Goal: Use online tool/utility: Utilize a website feature to perform a specific function

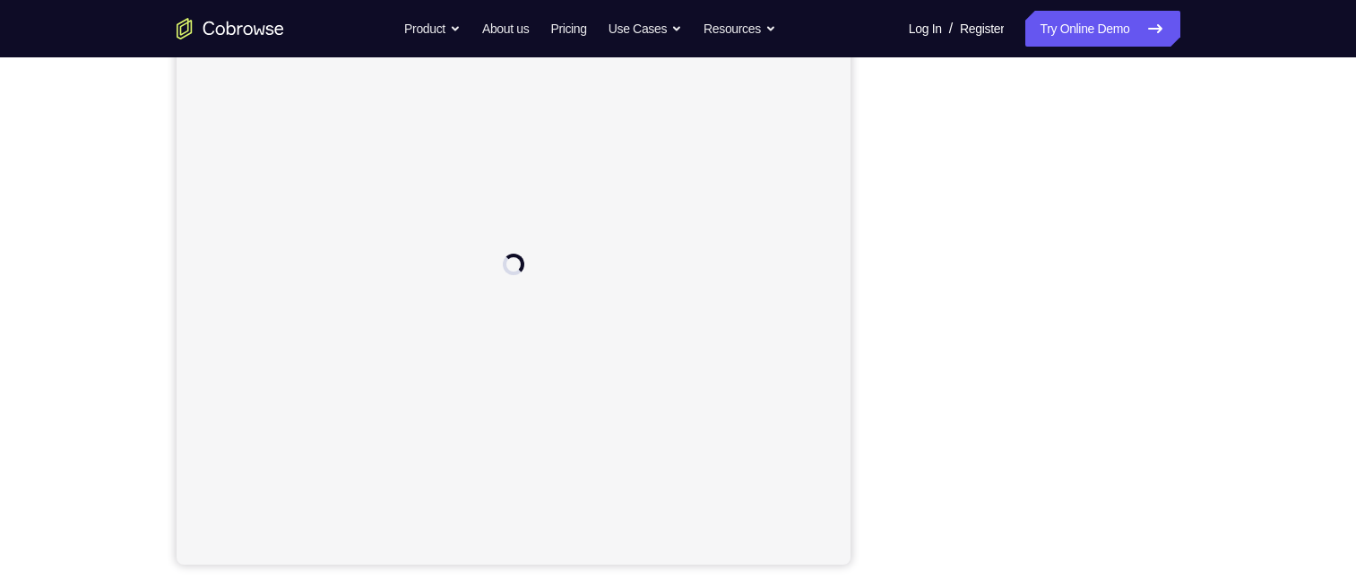
scroll to position [179, 0]
click at [946, 73] on button "Web" at bounding box center [941, 72] width 96 height 36
click at [1038, 67] on button "iOS" at bounding box center [1036, 72] width 96 height 36
click at [1126, 67] on button "Android" at bounding box center [1132, 72] width 96 height 36
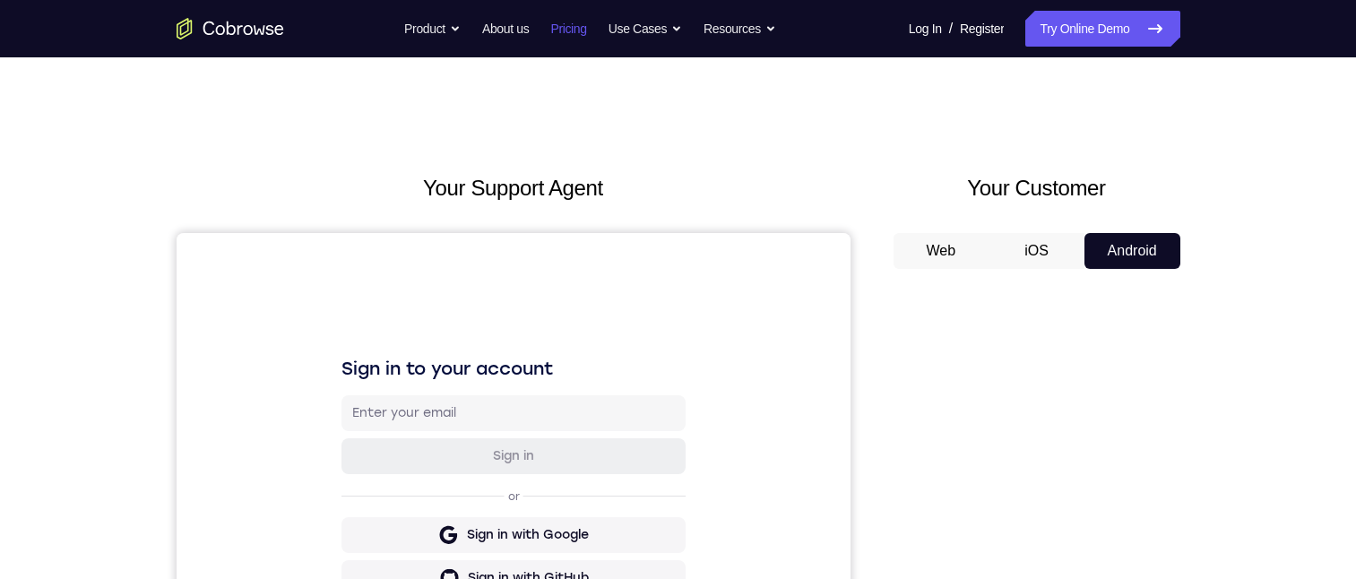
scroll to position [247, 0]
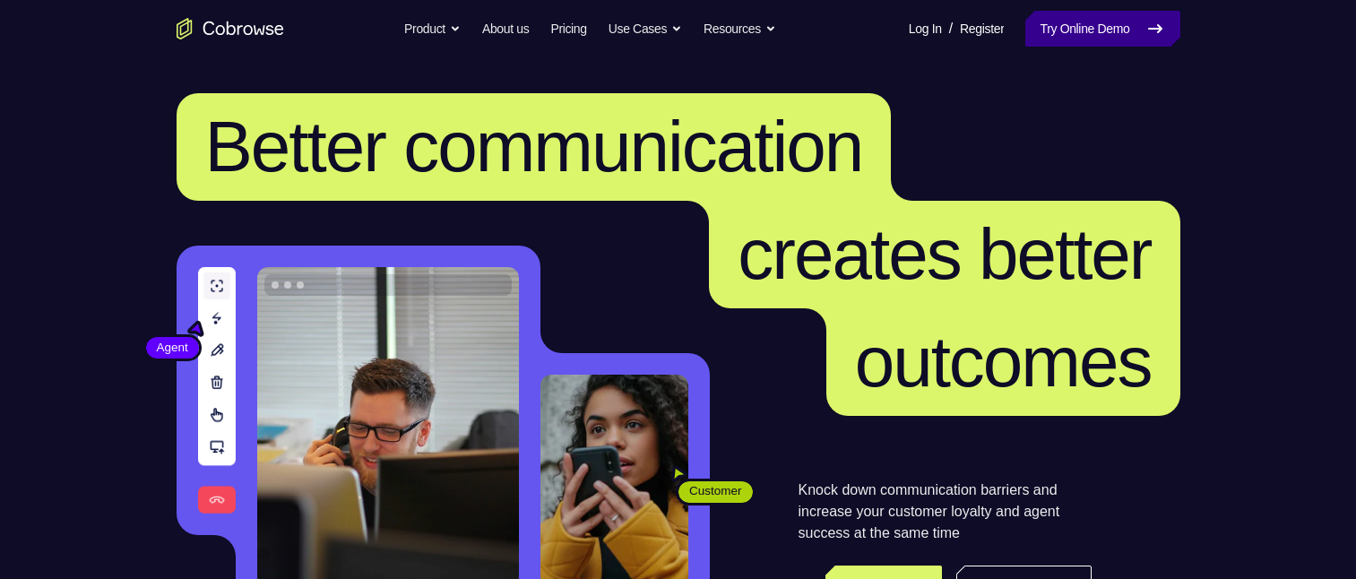
click at [1047, 24] on link "Try Online Demo" at bounding box center [1102, 29] width 154 height 36
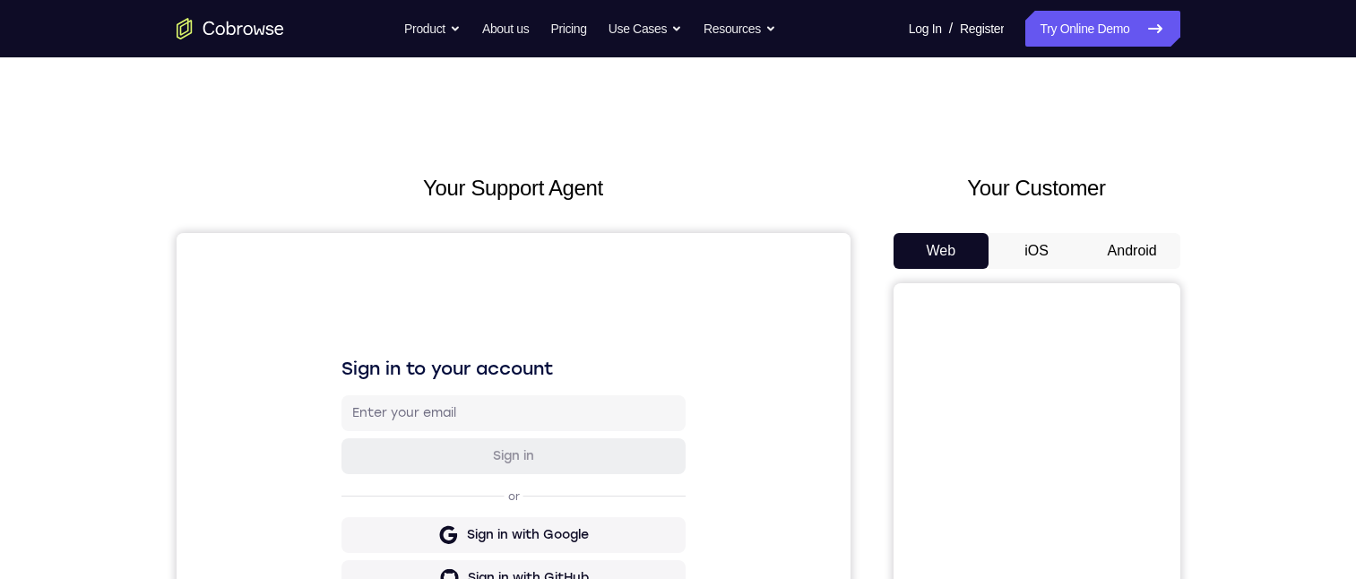
click at [1147, 246] on button "Android" at bounding box center [1132, 251] width 96 height 36
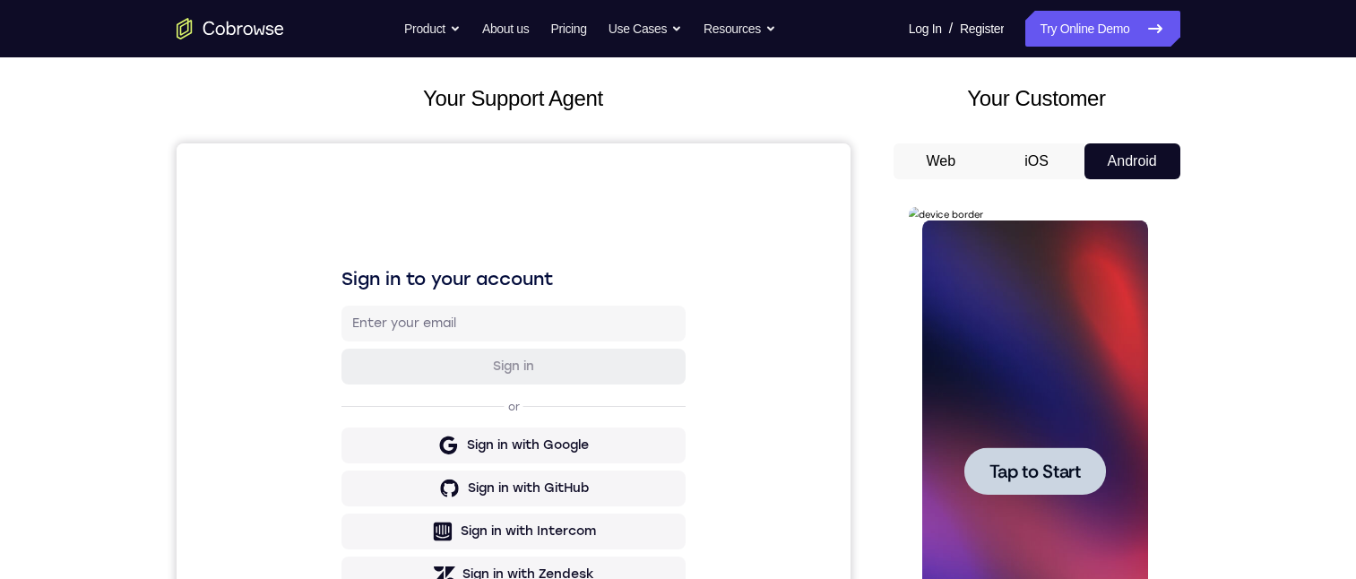
click at [1000, 469] on span "Tap to Start" at bounding box center [1034, 471] width 91 height 18
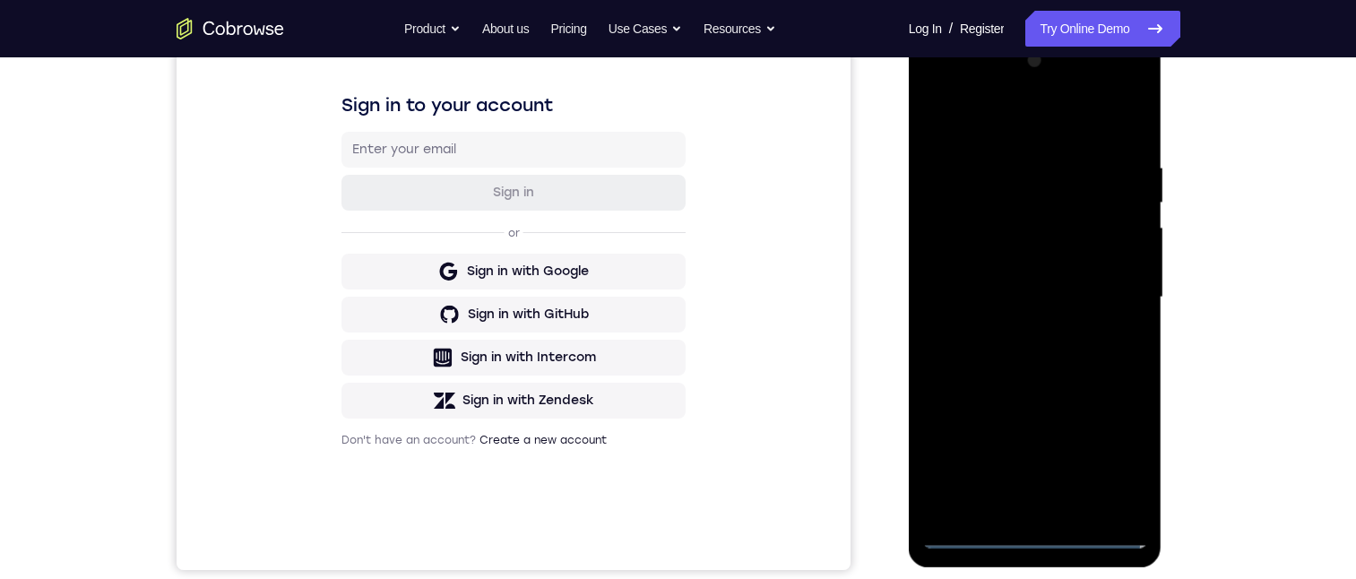
scroll to position [269, 0]
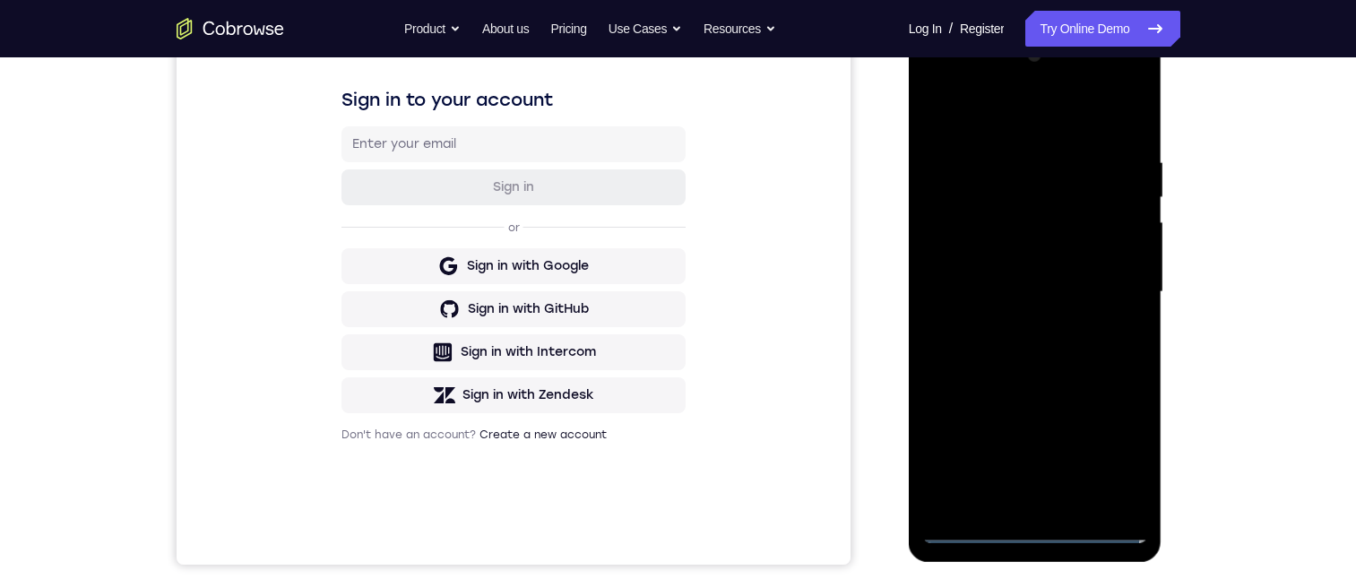
click at [1032, 533] on div at bounding box center [1035, 292] width 226 height 502
click at [1036, 525] on div at bounding box center [1035, 292] width 226 height 502
click at [1033, 526] on div at bounding box center [1035, 292] width 226 height 502
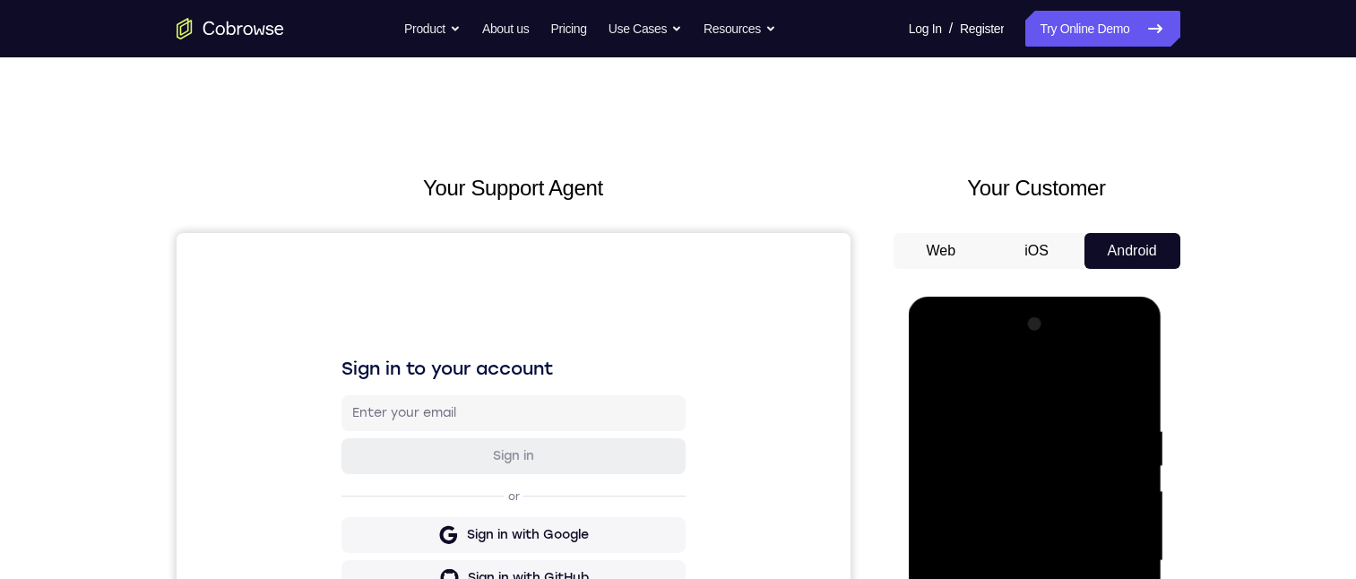
scroll to position [179, 0]
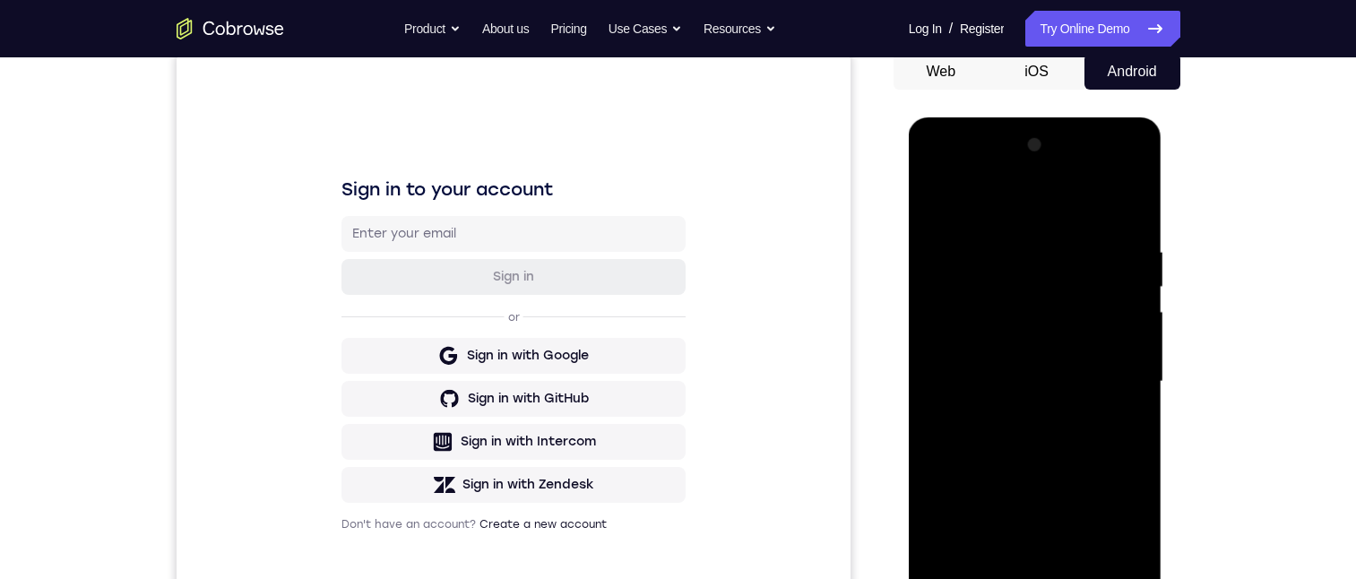
click at [1117, 536] on div at bounding box center [1035, 382] width 226 height 502
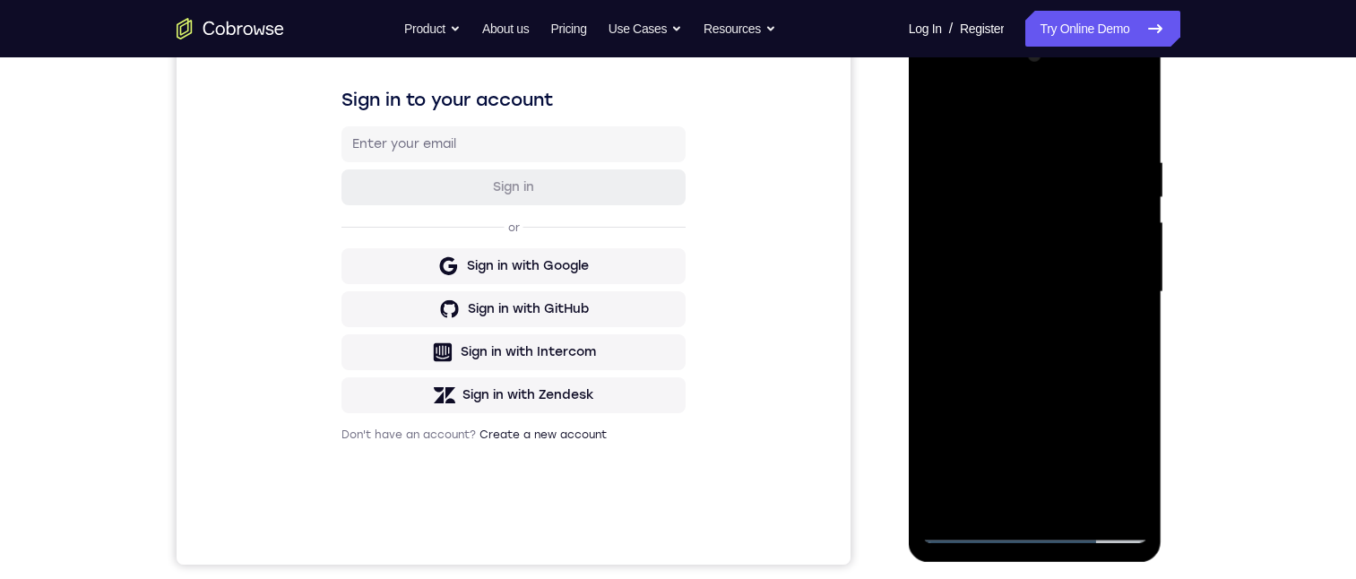
click at [1114, 458] on div at bounding box center [1035, 292] width 226 height 502
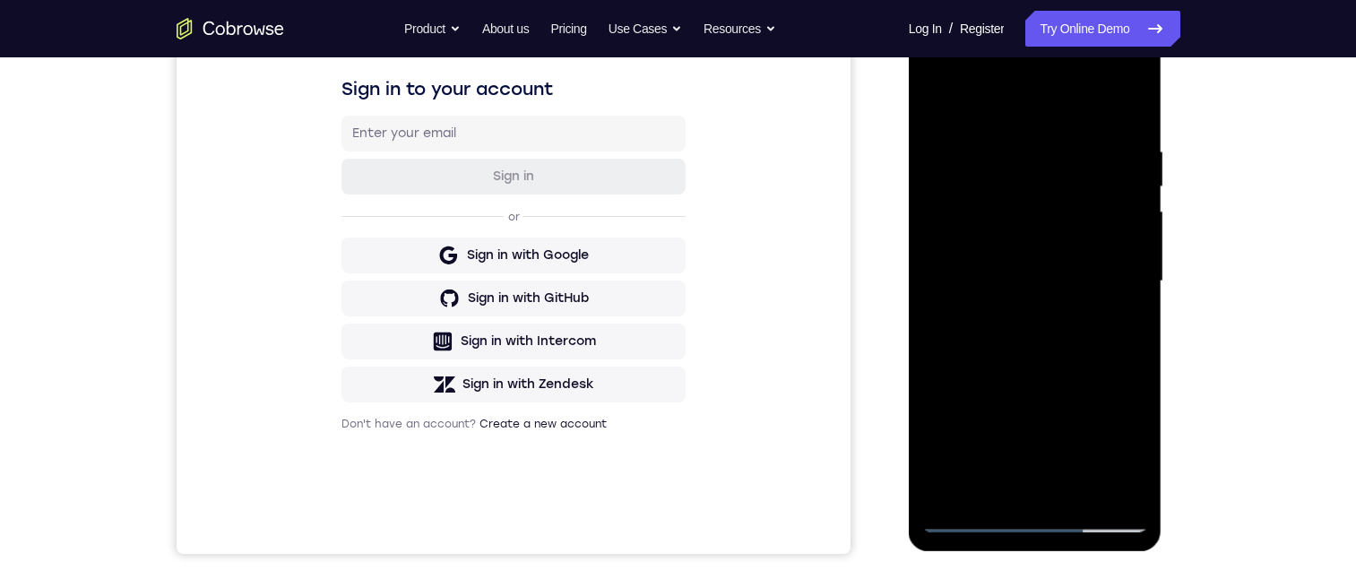
click at [1025, 111] on div at bounding box center [1035, 281] width 226 height 502
click at [1109, 277] on div at bounding box center [1035, 281] width 226 height 502
drag, startPoint x: 1109, startPoint y: 277, endPoint x: 1159, endPoint y: 277, distance: 50.2
click at [1109, 277] on div at bounding box center [1035, 281] width 226 height 502
click at [1019, 310] on div at bounding box center [1035, 281] width 226 height 502
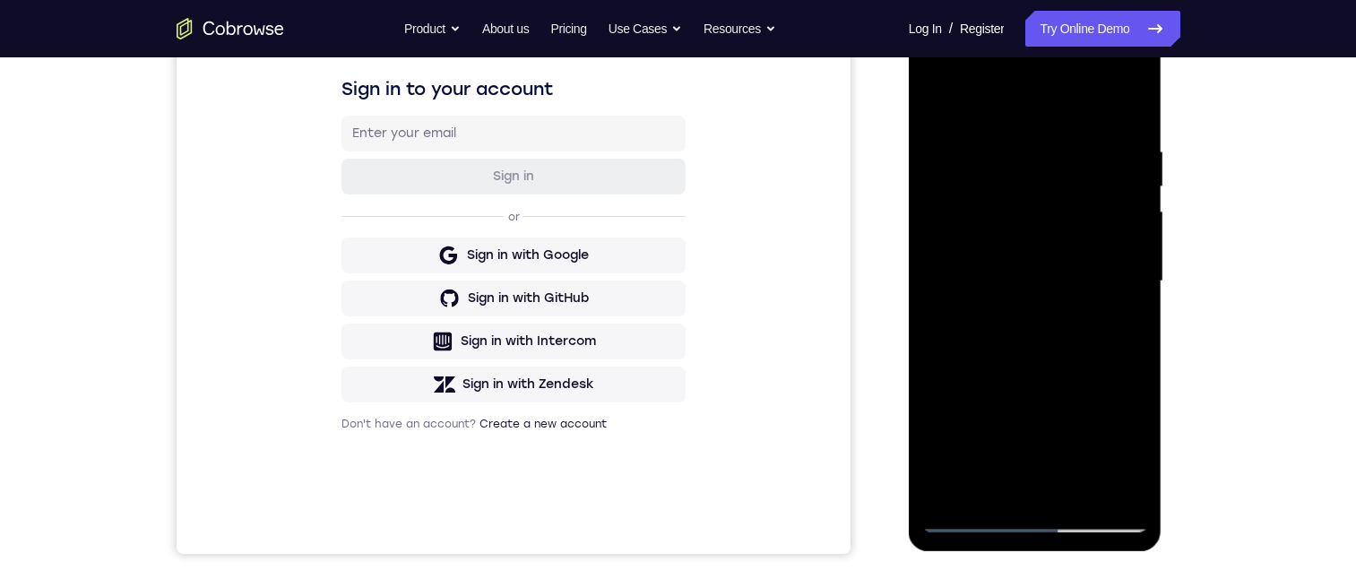
click at [1019, 315] on div at bounding box center [1035, 281] width 226 height 502
click at [1001, 199] on div at bounding box center [1035, 281] width 226 height 502
click at [1002, 201] on div at bounding box center [1035, 281] width 226 height 502
click at [1124, 202] on div at bounding box center [1035, 281] width 226 height 502
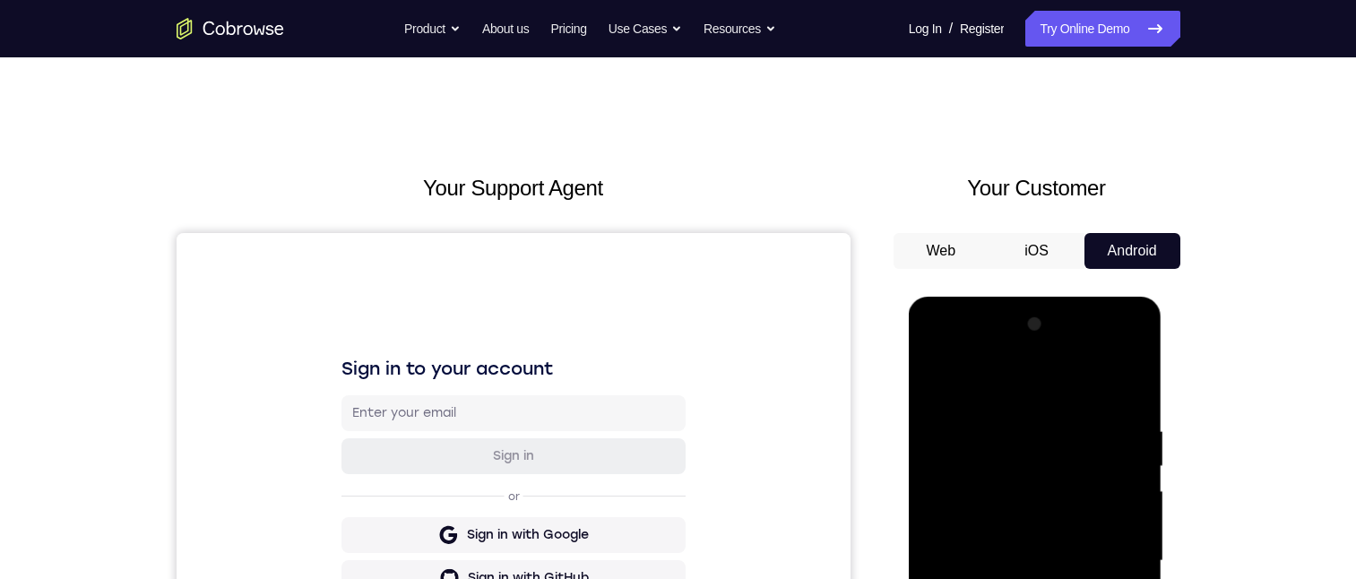
scroll to position [165, 0]
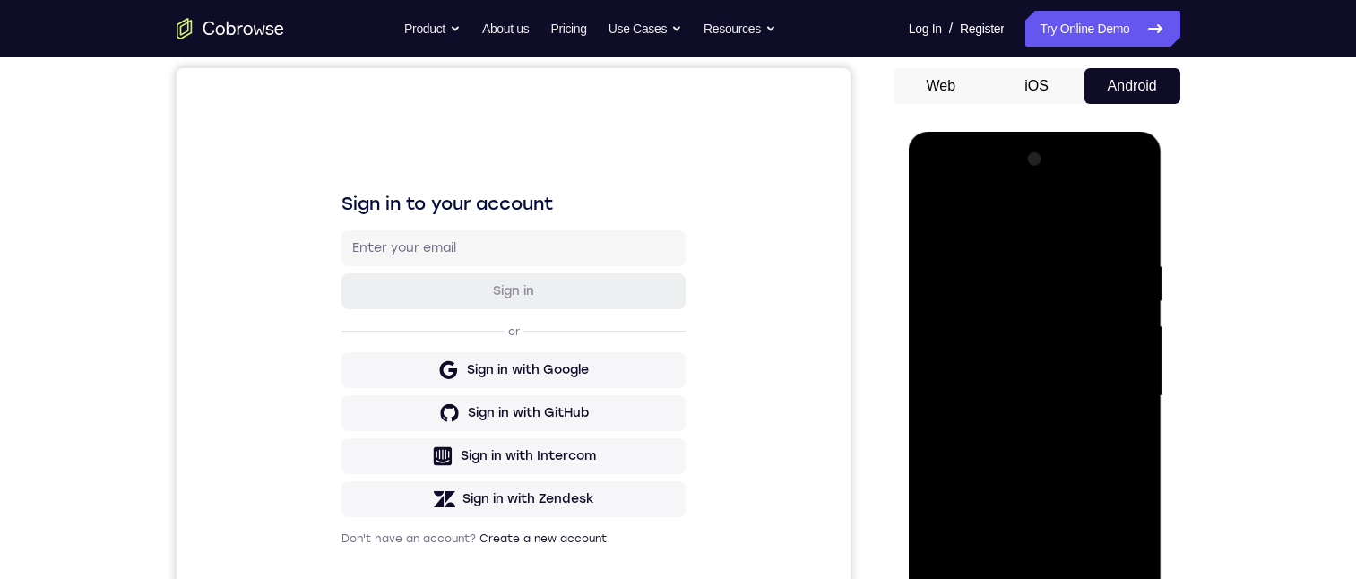
click at [1123, 318] on div at bounding box center [1035, 396] width 226 height 502
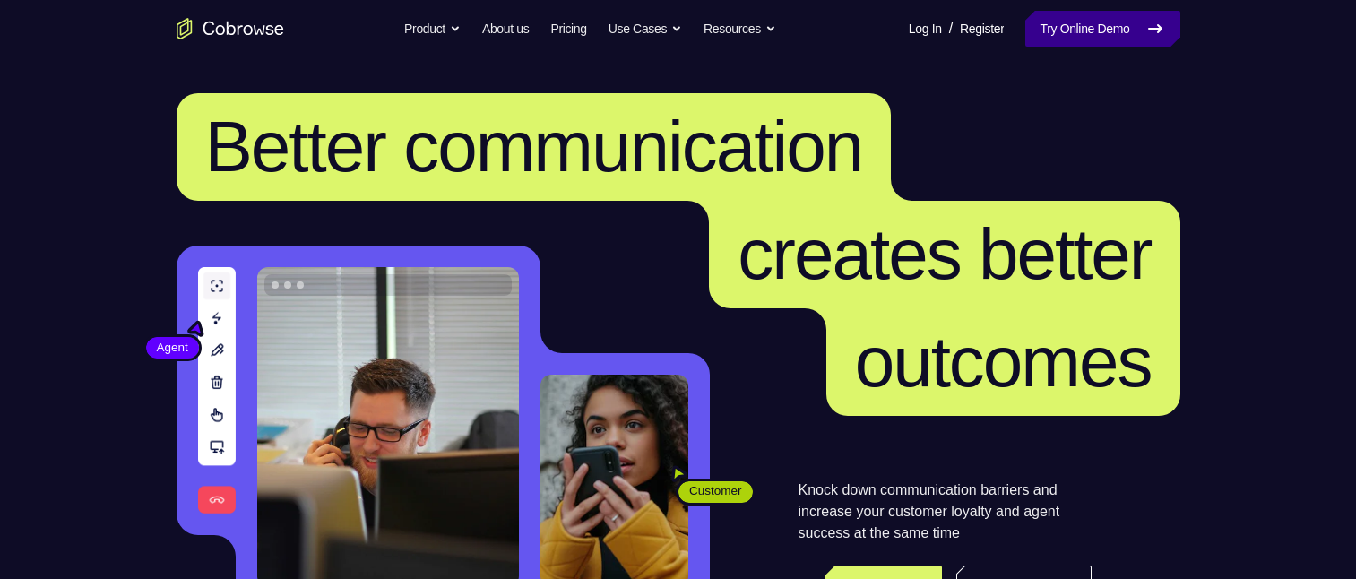
click at [1102, 33] on link "Try Online Demo" at bounding box center [1102, 29] width 154 height 36
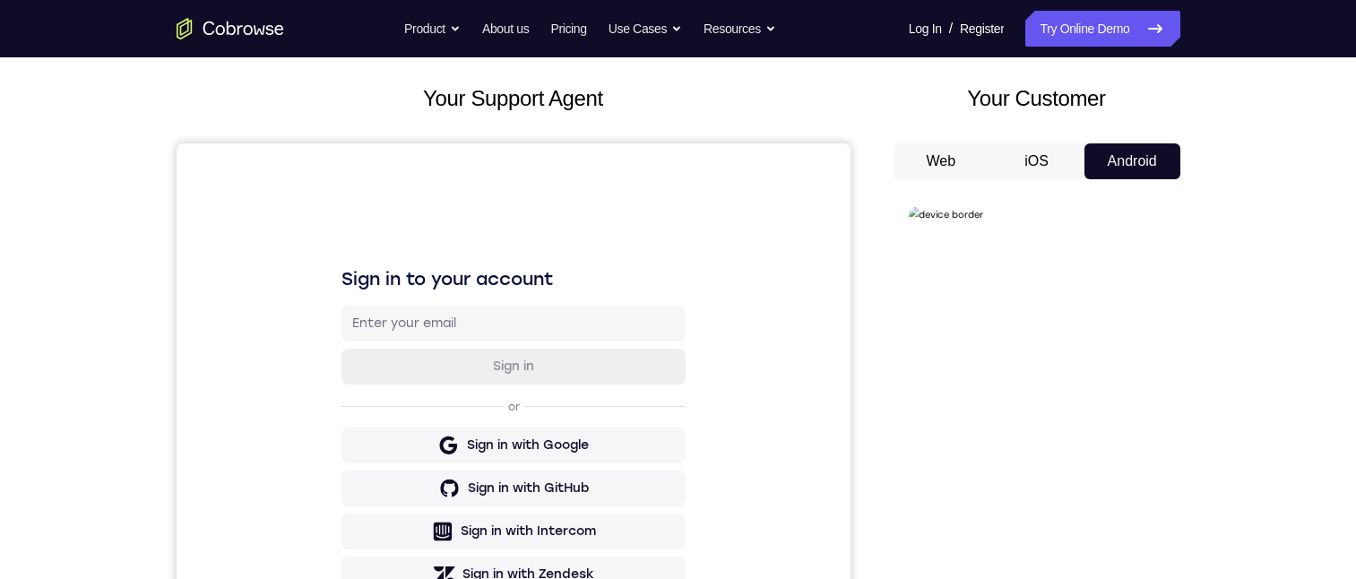
scroll to position [269, 0]
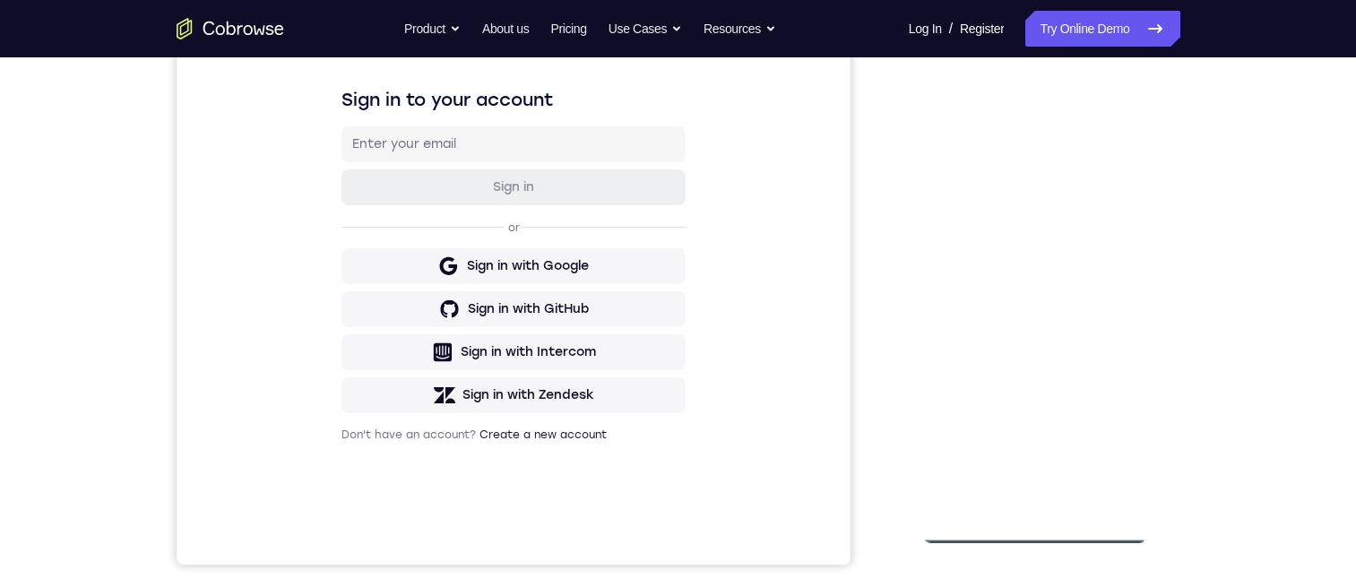
click at [1034, 134] on div at bounding box center [1035, 292] width 226 height 502
drag, startPoint x: 1034, startPoint y: 525, endPoint x: 1962, endPoint y: 66, distance: 1034.8
click at [1034, 134] on div at bounding box center [1035, 292] width 226 height 502
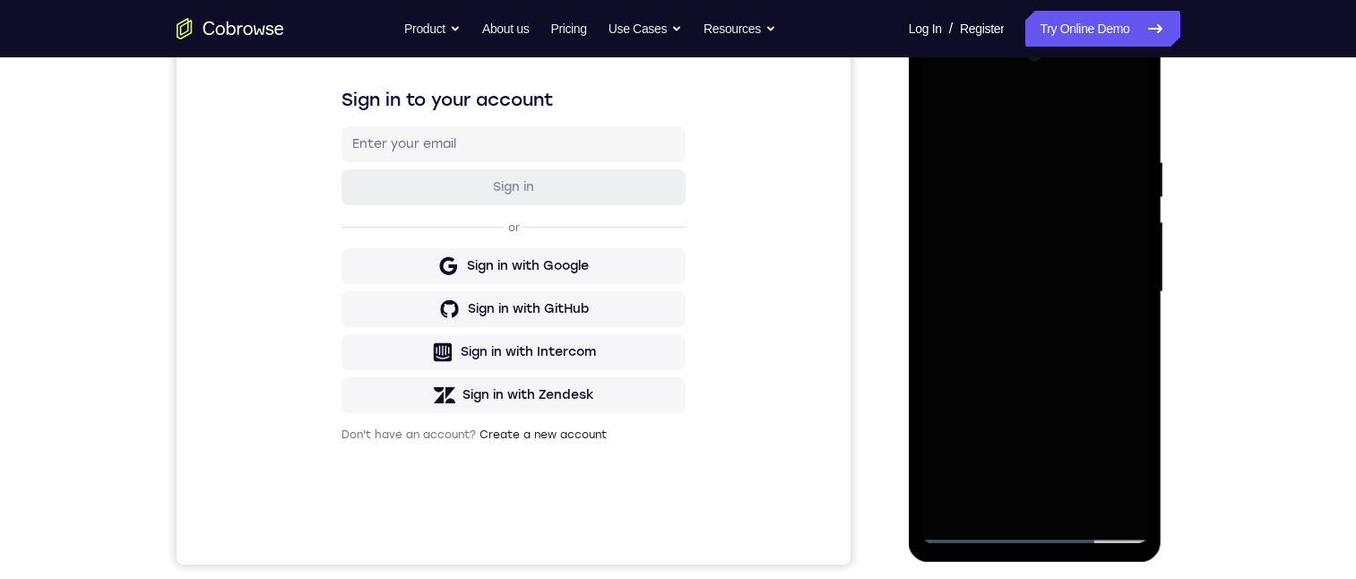
click at [1036, 134] on div at bounding box center [1035, 292] width 226 height 502
click at [1117, 134] on div at bounding box center [1035, 292] width 226 height 502
click at [1110, 134] on div at bounding box center [1035, 292] width 226 height 502
click at [969, 114] on div at bounding box center [1035, 292] width 226 height 502
click at [1110, 134] on div at bounding box center [1035, 292] width 226 height 502
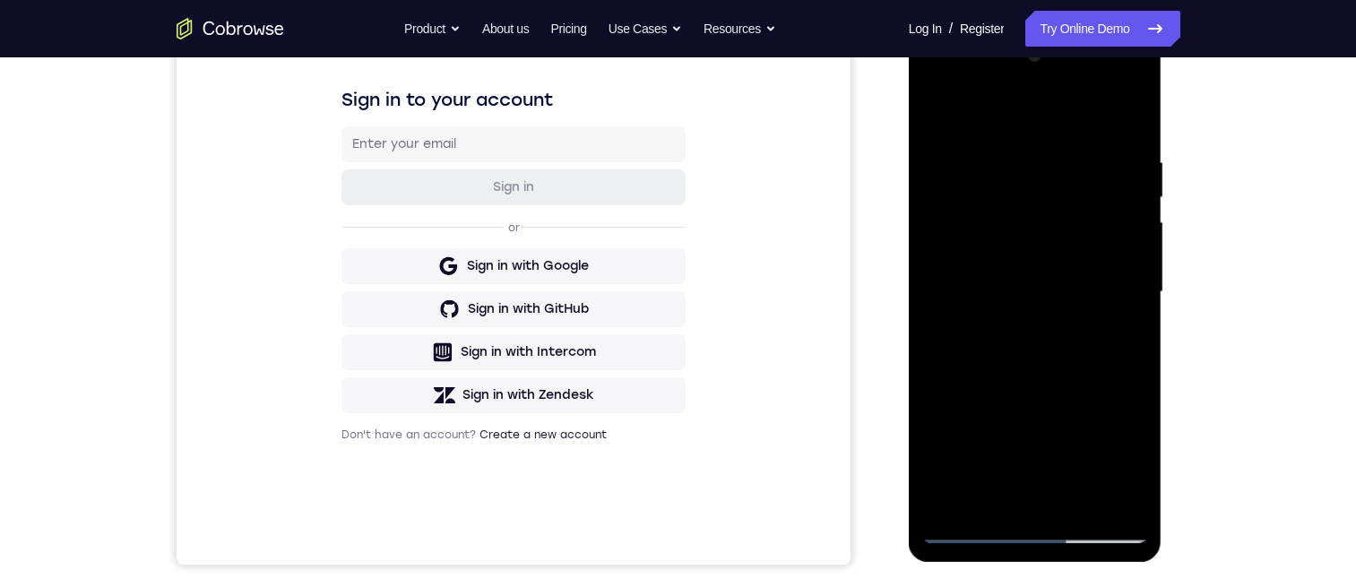
click at [1103, 134] on div at bounding box center [1035, 292] width 226 height 502
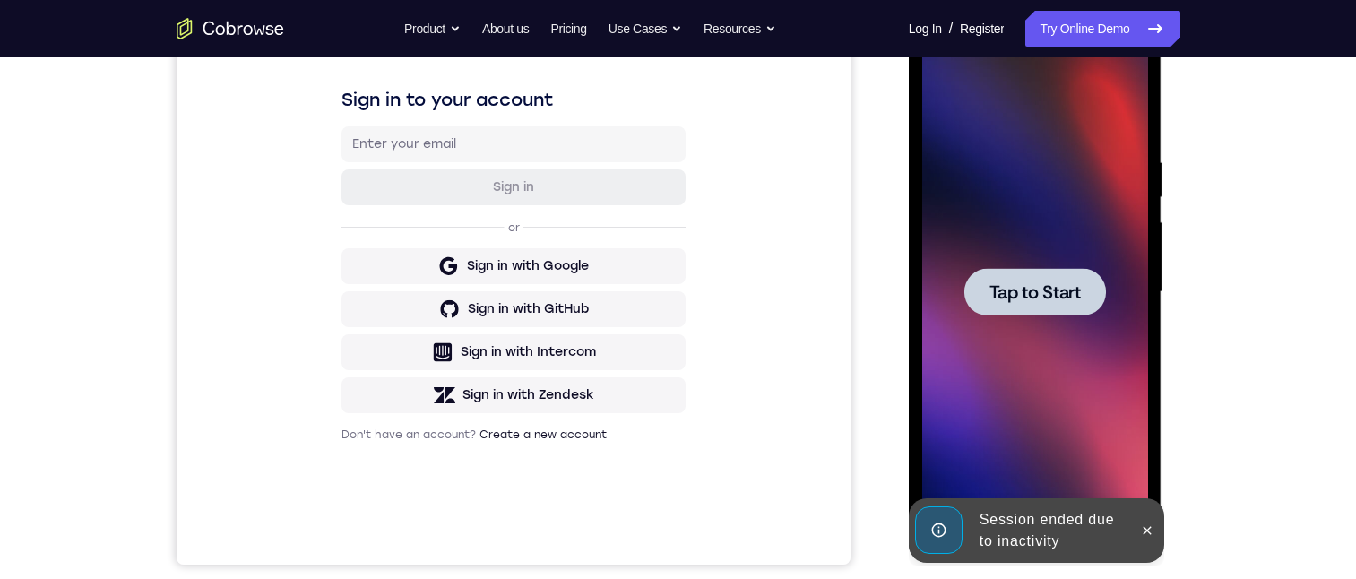
click at [1065, 134] on span "Tap to Start" at bounding box center [1034, 292] width 91 height 18
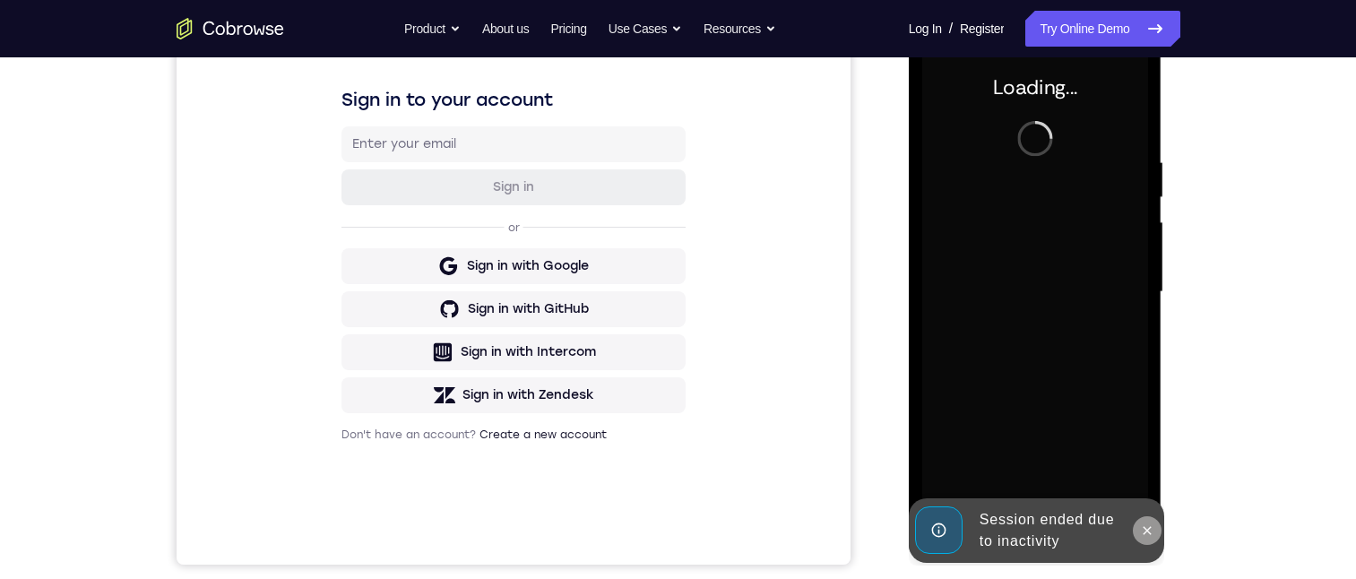
click at [1142, 134] on icon at bounding box center [1147, 530] width 14 height 14
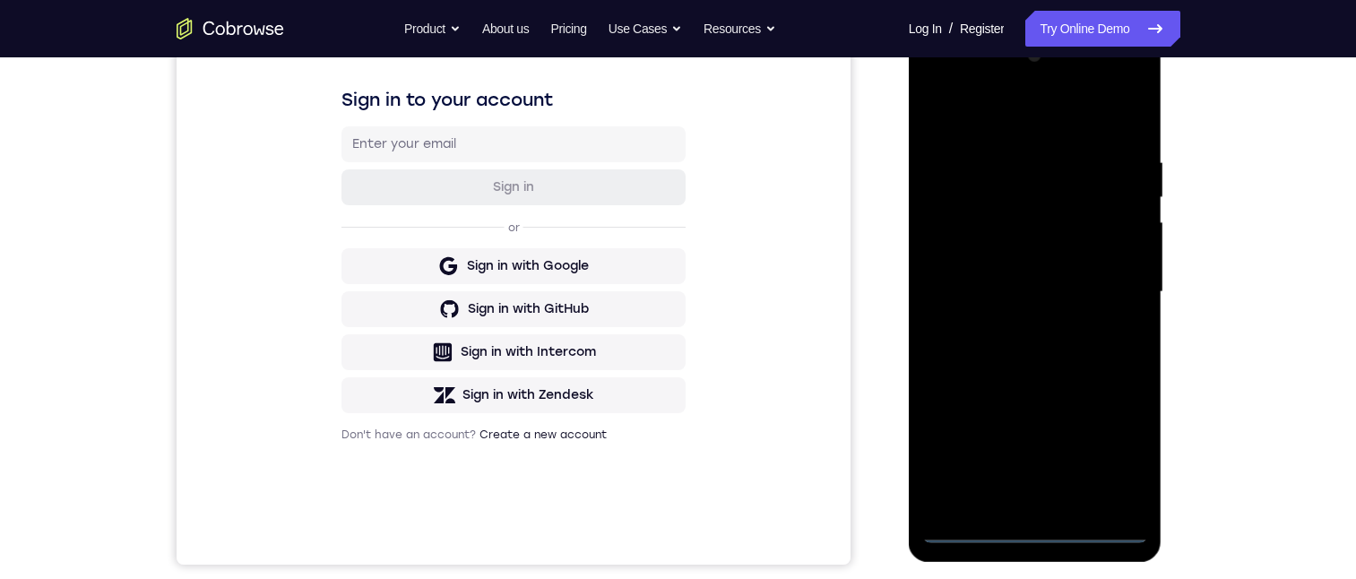
click at [1036, 134] on div at bounding box center [1035, 292] width 226 height 502
click at [1120, 134] on div at bounding box center [1035, 292] width 226 height 502
click at [987, 114] on div at bounding box center [1035, 292] width 226 height 502
click at [1108, 134] on div at bounding box center [1035, 292] width 226 height 502
click at [1014, 134] on div at bounding box center [1035, 292] width 226 height 502
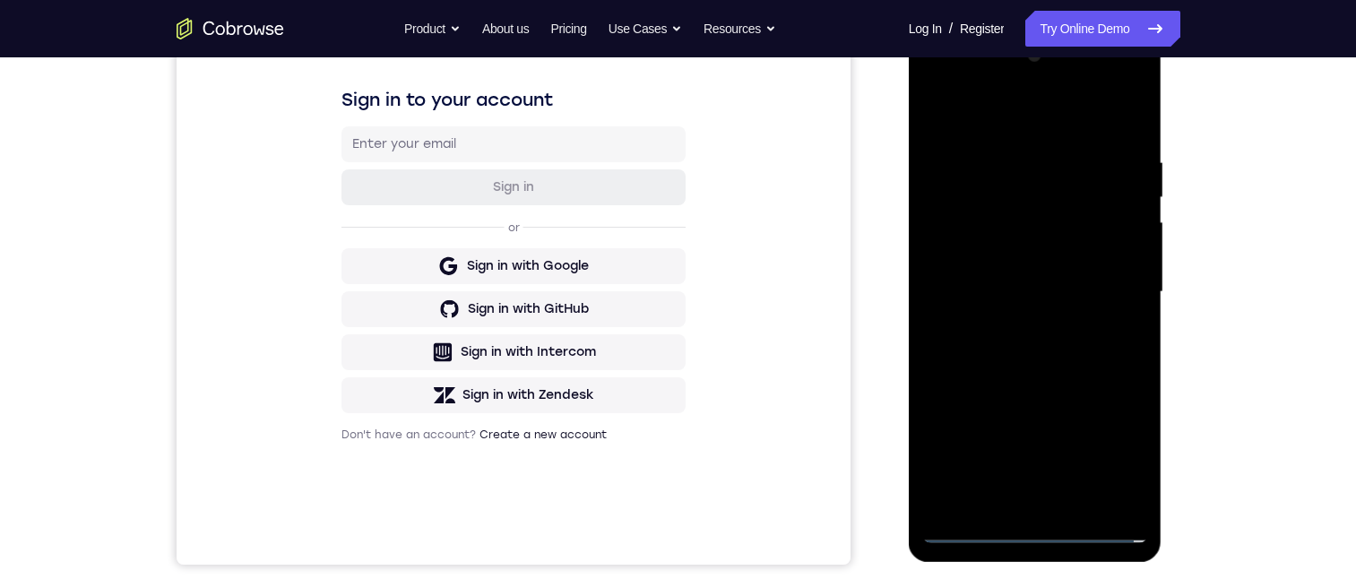
click at [1005, 134] on div at bounding box center [1035, 292] width 226 height 502
click at [1015, 134] on div at bounding box center [1035, 292] width 226 height 502
click at [1052, 134] on div at bounding box center [1035, 292] width 226 height 502
click at [1066, 134] on div at bounding box center [1035, 292] width 226 height 502
click at [956, 113] on div at bounding box center [1035, 292] width 226 height 502
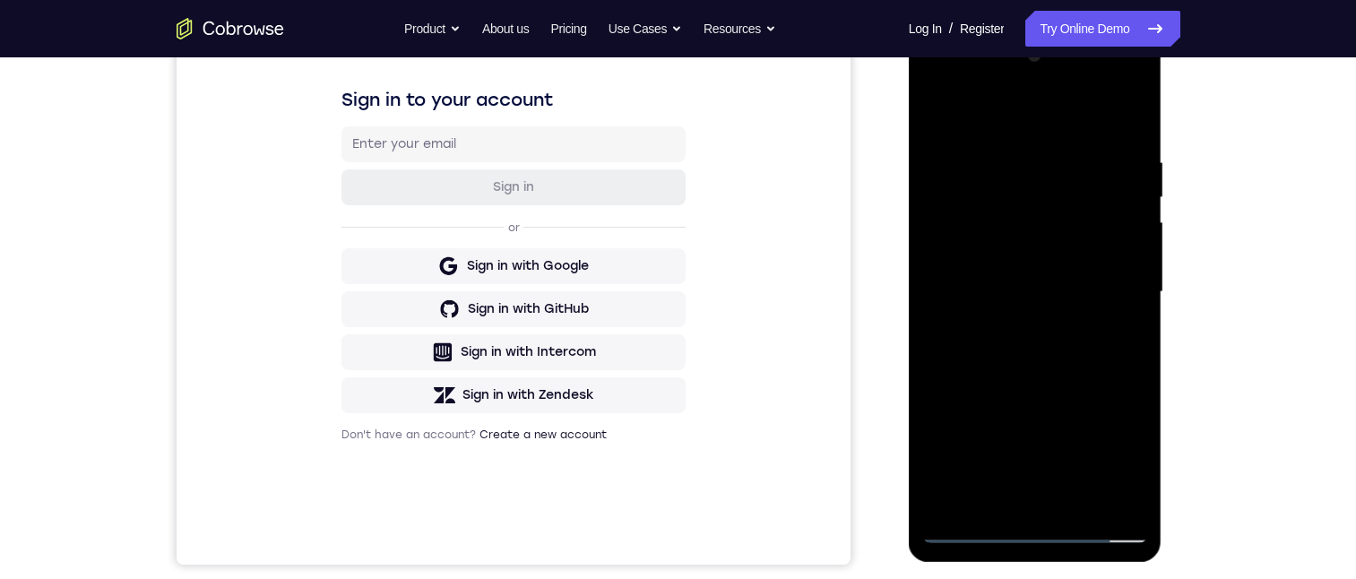
drag, startPoint x: 956, startPoint y: 113, endPoint x: 1016, endPoint y: 110, distance: 60.1
click at [966, 113] on div at bounding box center [1035, 292] width 226 height 502
drag, startPoint x: 1016, startPoint y: 110, endPoint x: 1041, endPoint y: 105, distance: 25.7
click at [1038, 107] on div at bounding box center [1035, 292] width 226 height 502
click at [1063, 105] on div at bounding box center [1035, 292] width 226 height 502
